Goal: Check status: Check status

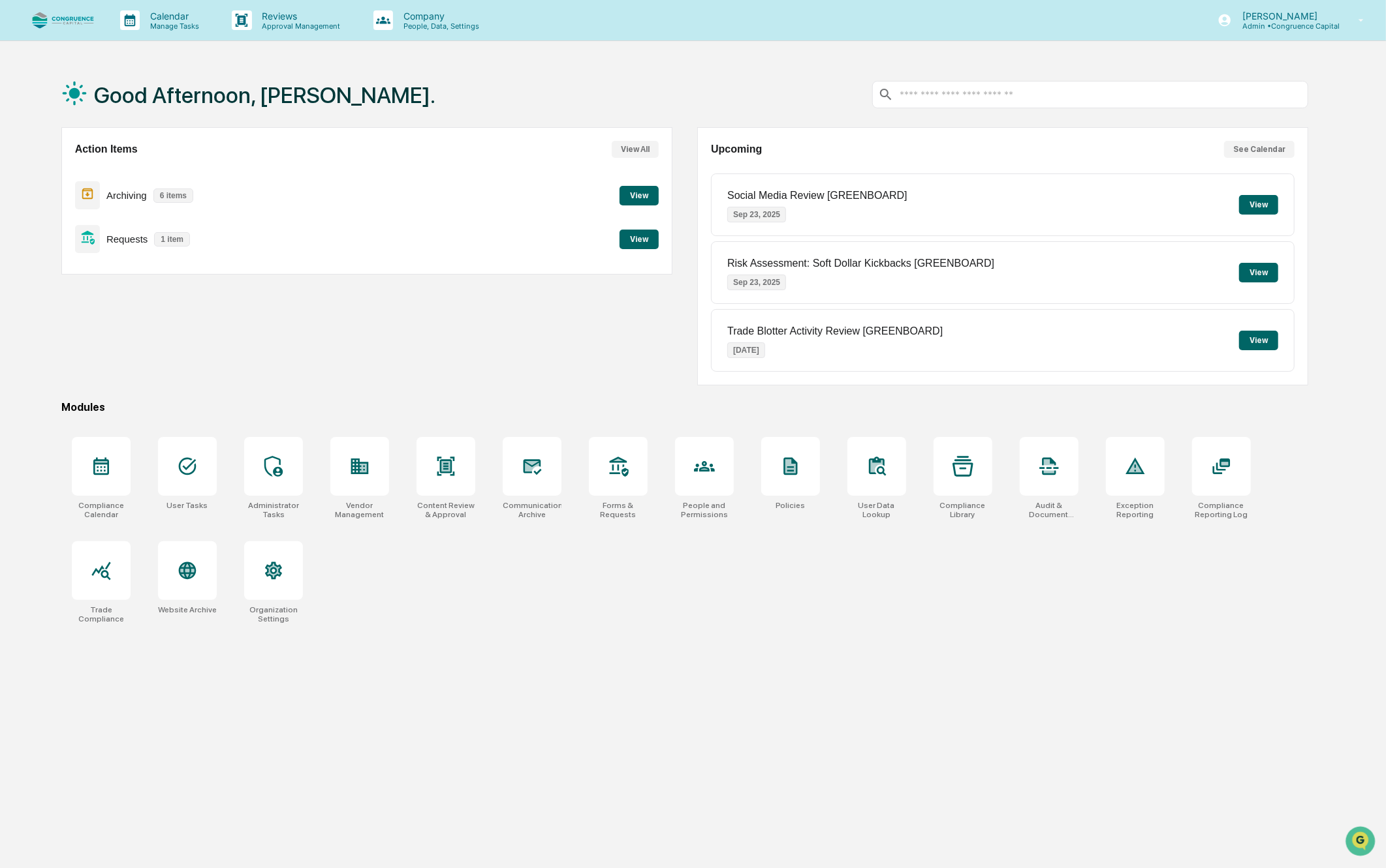
click at [632, 238] on button "View" at bounding box center [639, 239] width 39 height 19
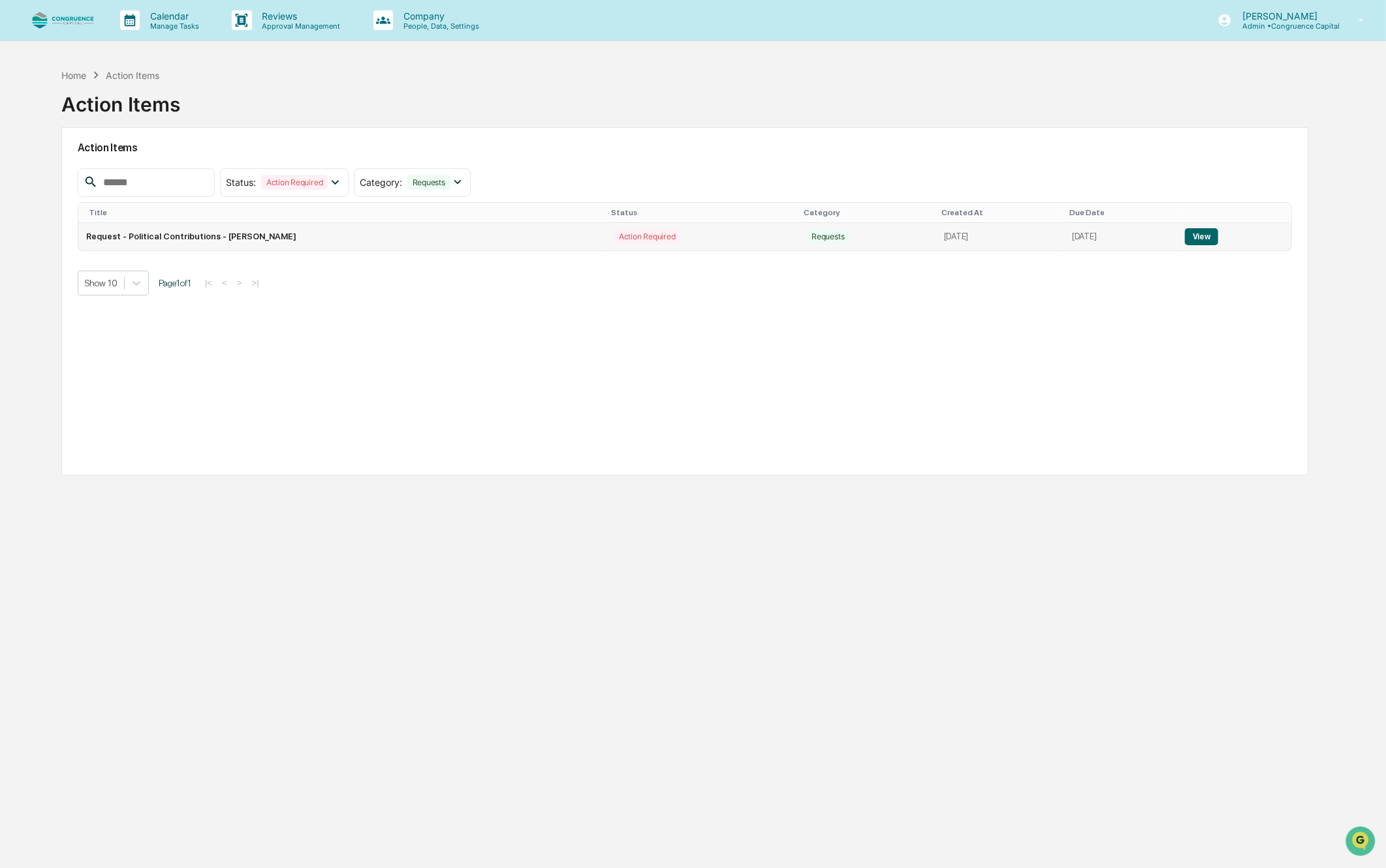
click at [1197, 235] on button "View" at bounding box center [1201, 237] width 33 height 17
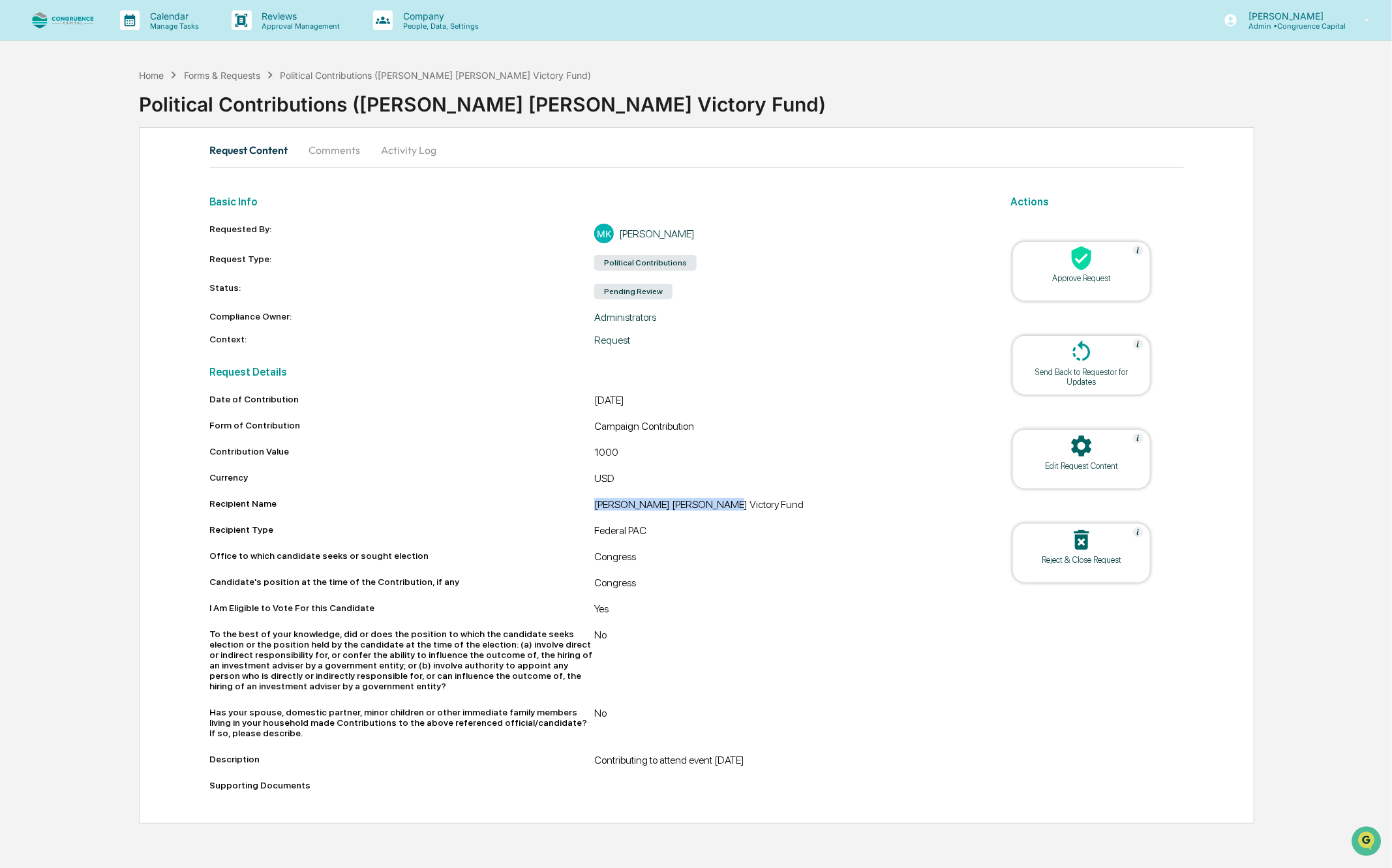
drag, startPoint x: 595, startPoint y: 505, endPoint x: 703, endPoint y: 505, distance: 108.0
click at [703, 505] on div "[PERSON_NAME] [PERSON_NAME] Victory Fund" at bounding box center [787, 506] width 385 height 16
copy div "[PERSON_NAME] [PERSON_NAME] Victory Fund"
